Goal: Task Accomplishment & Management: Manage account settings

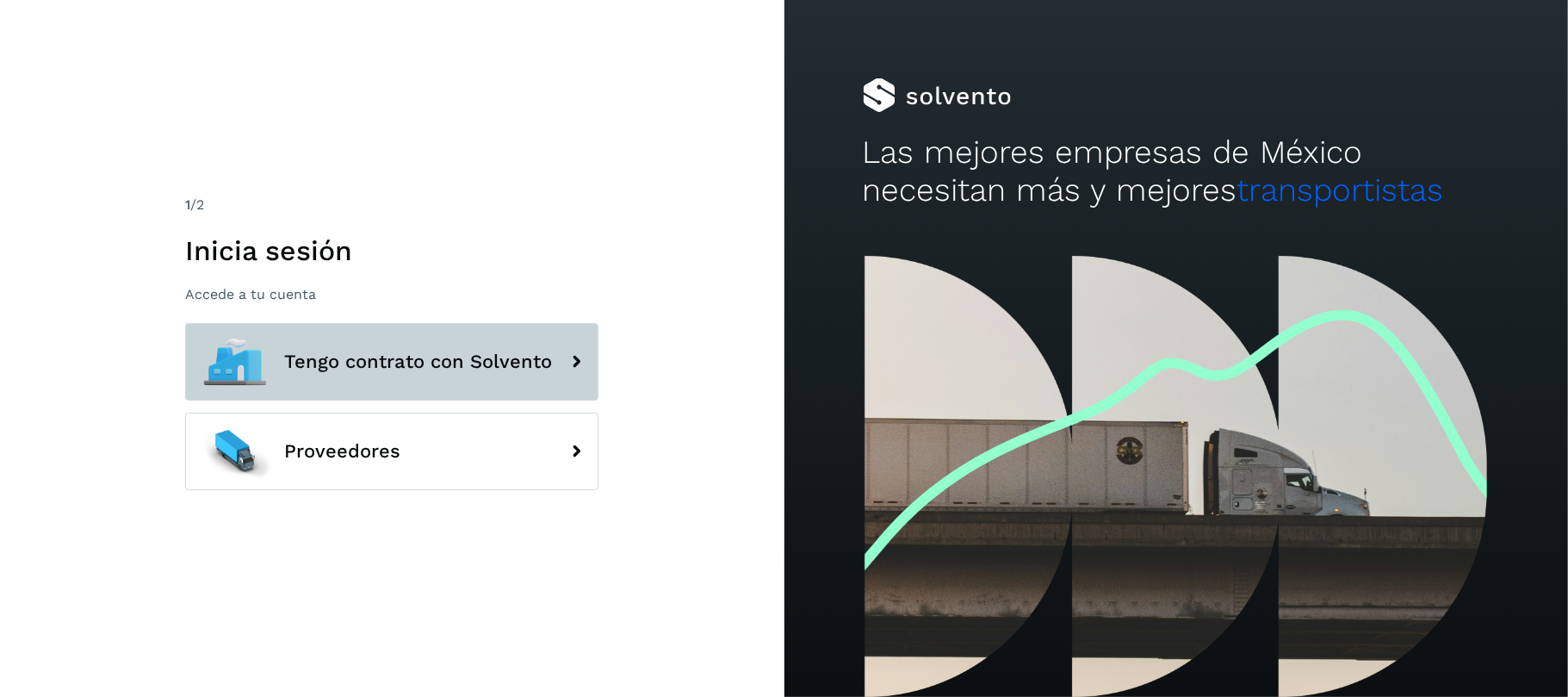
click at [474, 389] on button "Tengo contrato con Solvento" at bounding box center [391, 361] width 413 height 78
click at [486, 380] on button "Tengo contrato con Solvento" at bounding box center [391, 361] width 413 height 78
click at [504, 357] on span "Tengo contrato con Solvento" at bounding box center [418, 361] width 267 height 21
click at [552, 357] on button "Tengo contrato con Solvento" at bounding box center [391, 361] width 413 height 78
click at [570, 372] on icon at bounding box center [575, 361] width 34 height 34
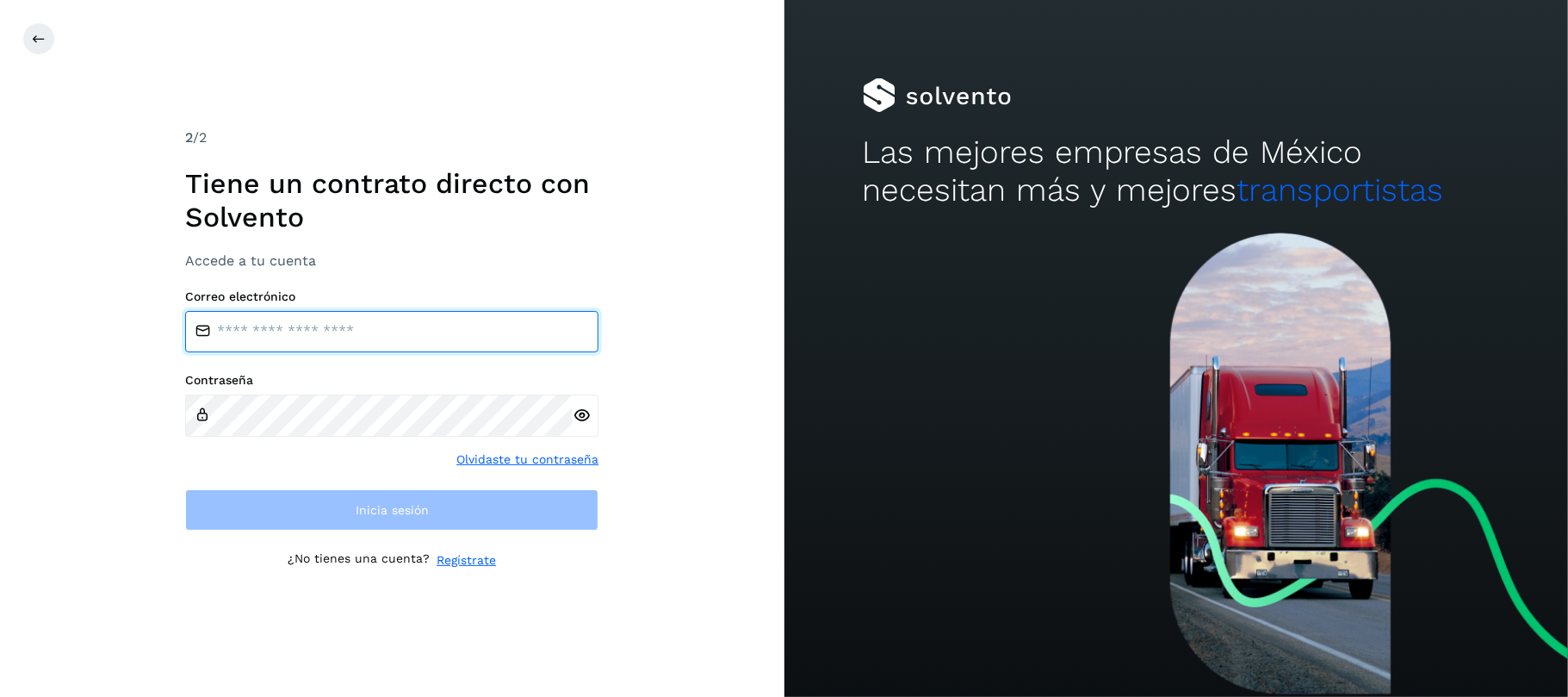
click at [276, 322] on input "email" at bounding box center [391, 331] width 413 height 41
type input "**********"
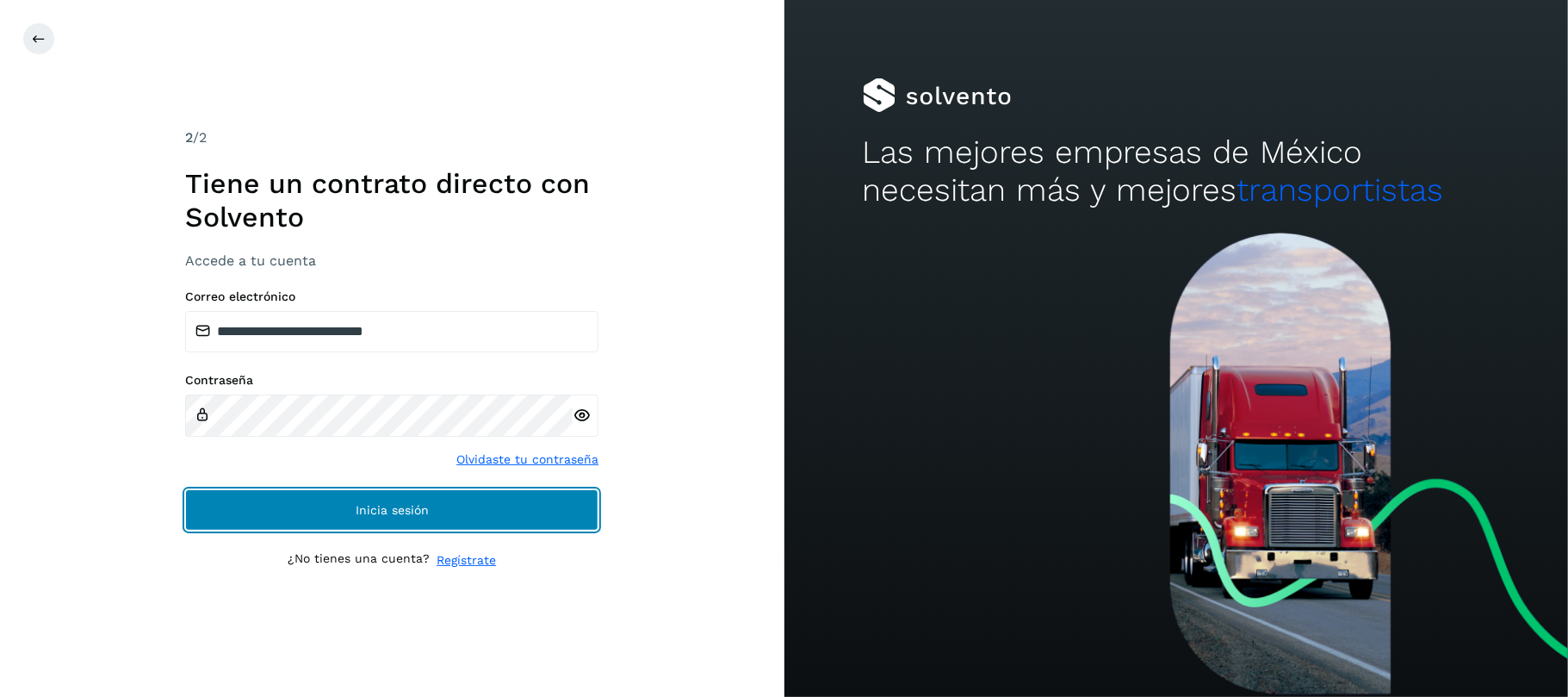
click at [378, 515] on span "Inicia sesión" at bounding box center [392, 509] width 73 height 12
click at [417, 514] on span "Inicia sesión" at bounding box center [392, 509] width 73 height 12
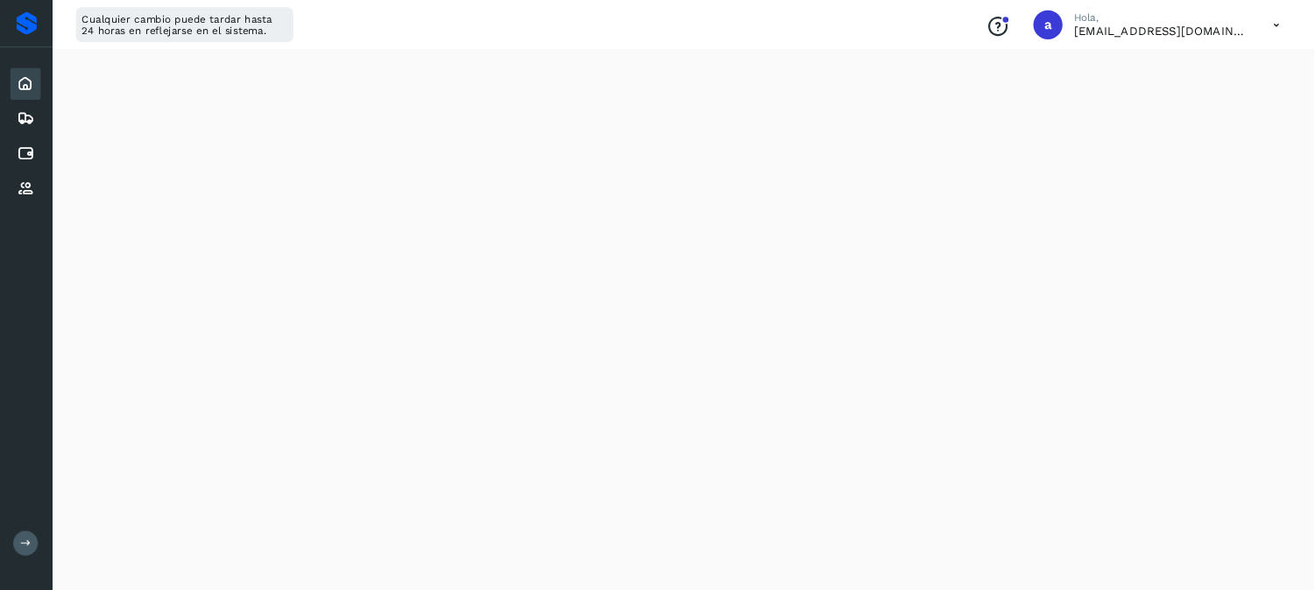
scroll to position [350, 0]
